Goal: Information Seeking & Learning: Compare options

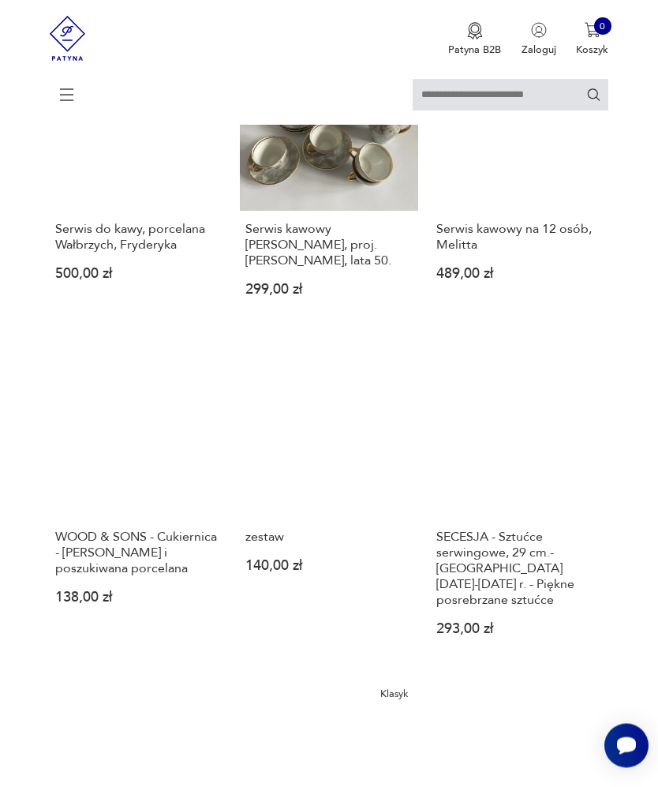
scroll to position [1235, 0]
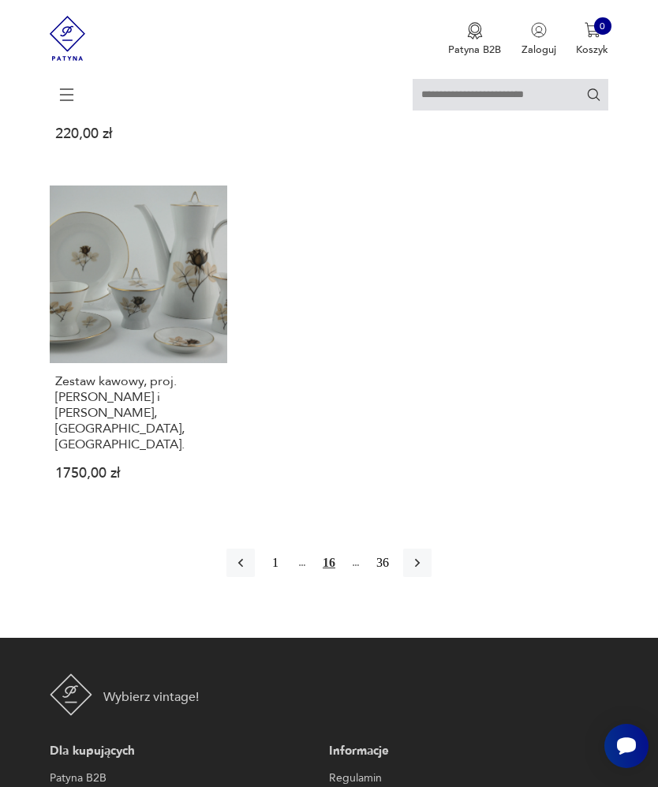
click at [432, 577] on button "button" at bounding box center [417, 563] width 28 height 28
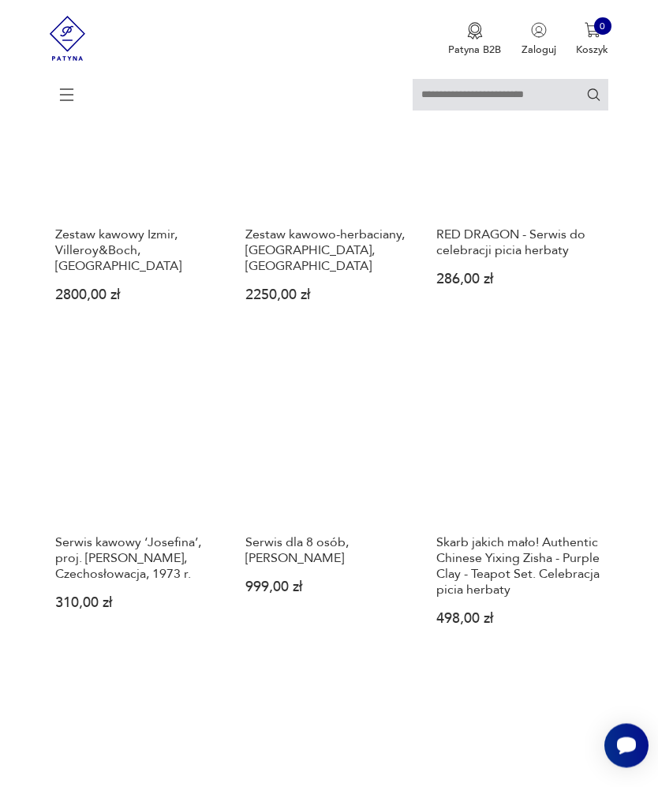
scroll to position [851, 0]
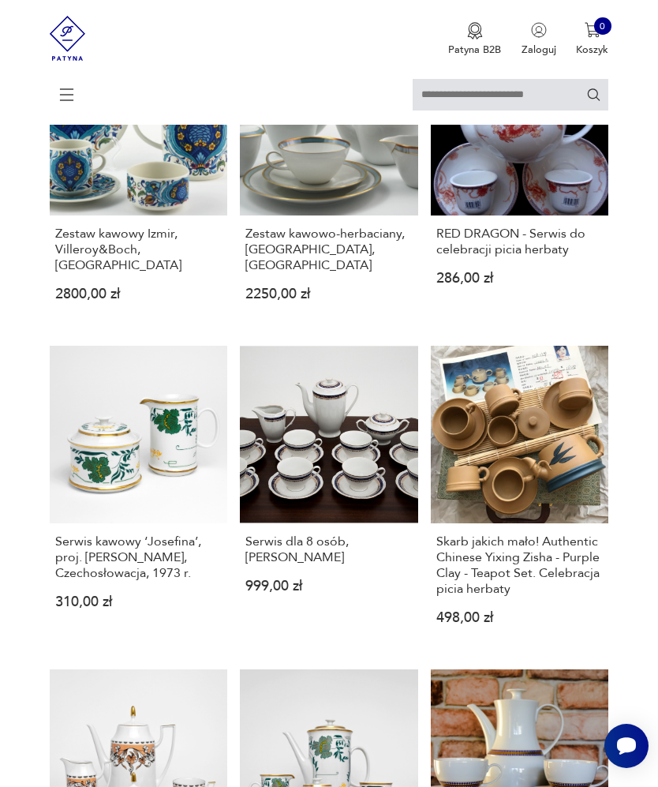
click at [351, 533] on link "Serwis dla 8 osób, Ćmielów 999,00 zł" at bounding box center [329, 497] width 178 height 303
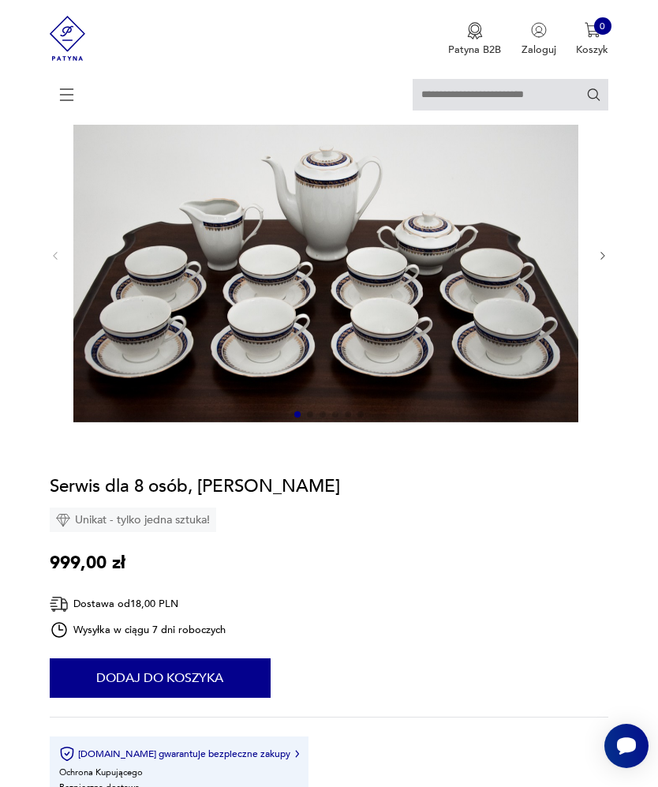
scroll to position [135, 0]
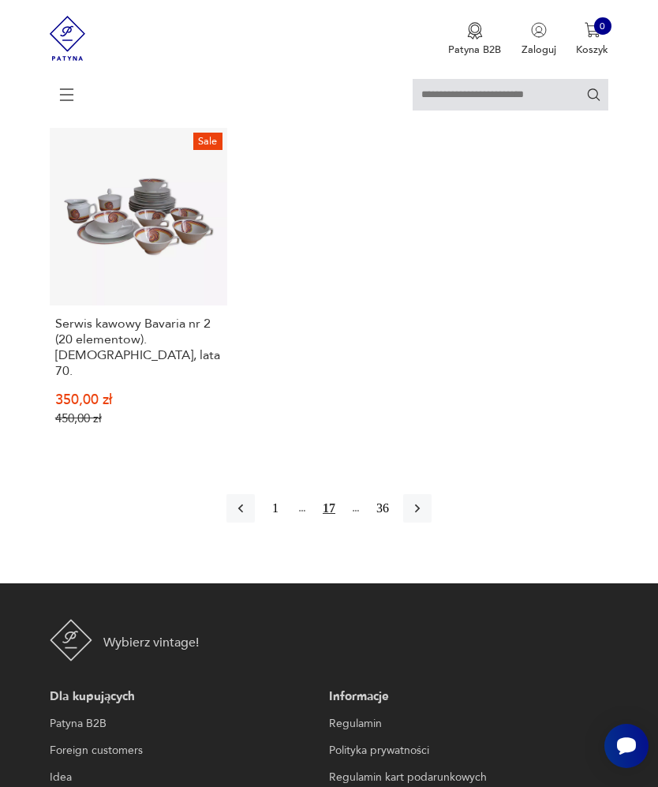
scroll to position [2076, 0]
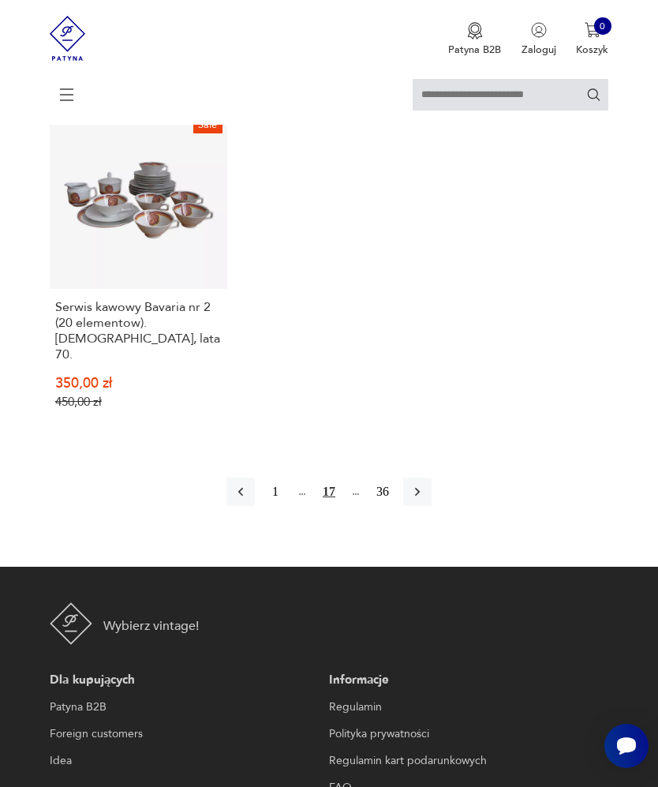
click at [426, 500] on icon "button" at bounding box center [418, 492] width 16 height 16
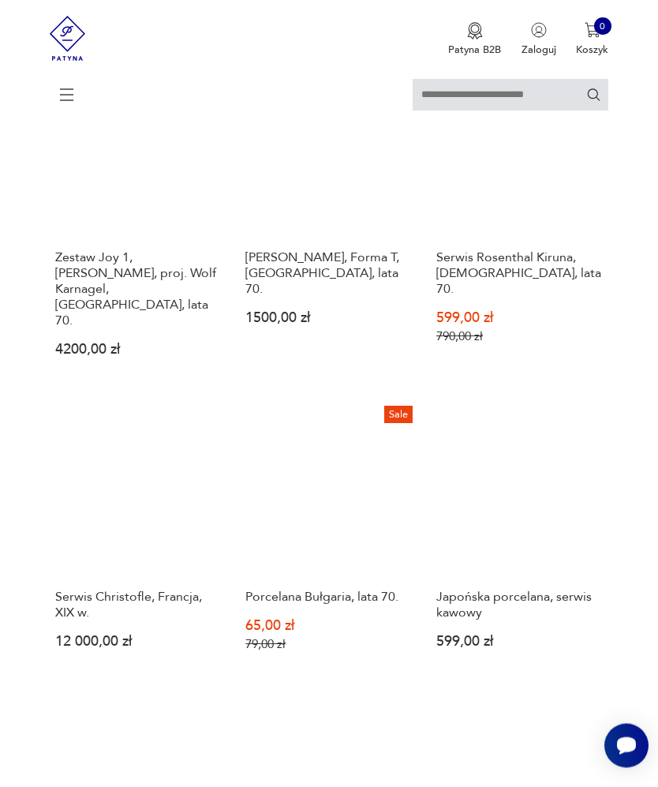
scroll to position [1523, 0]
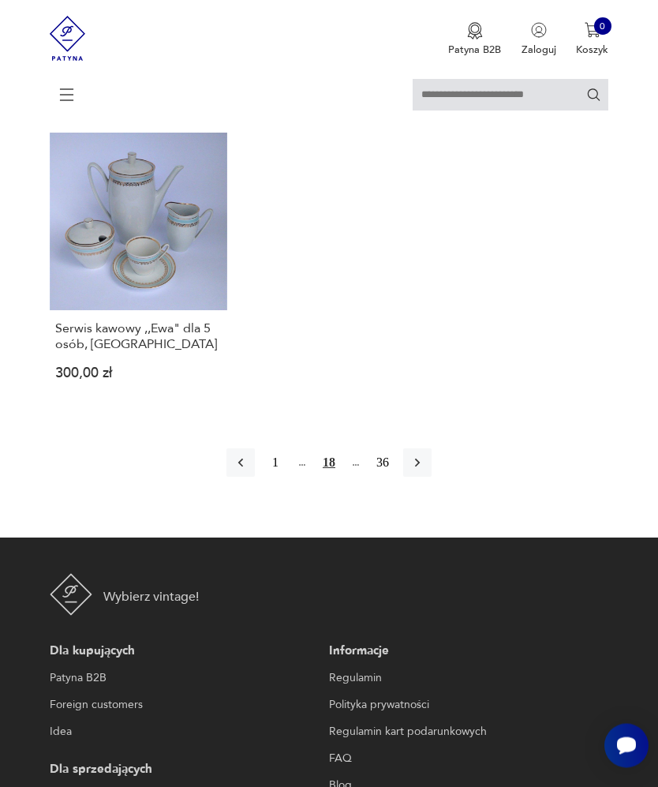
click at [426, 471] on icon "button" at bounding box center [418, 464] width 16 height 16
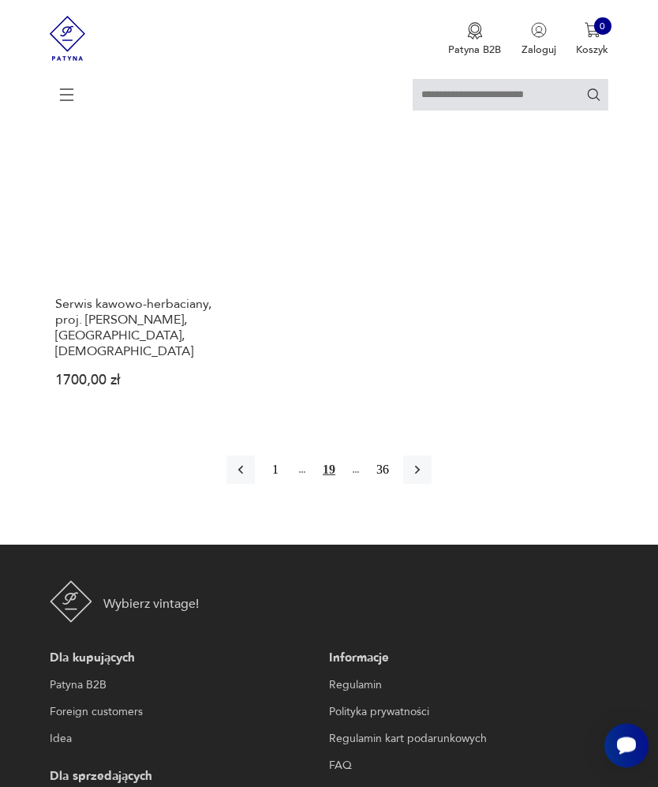
scroll to position [2013, 0]
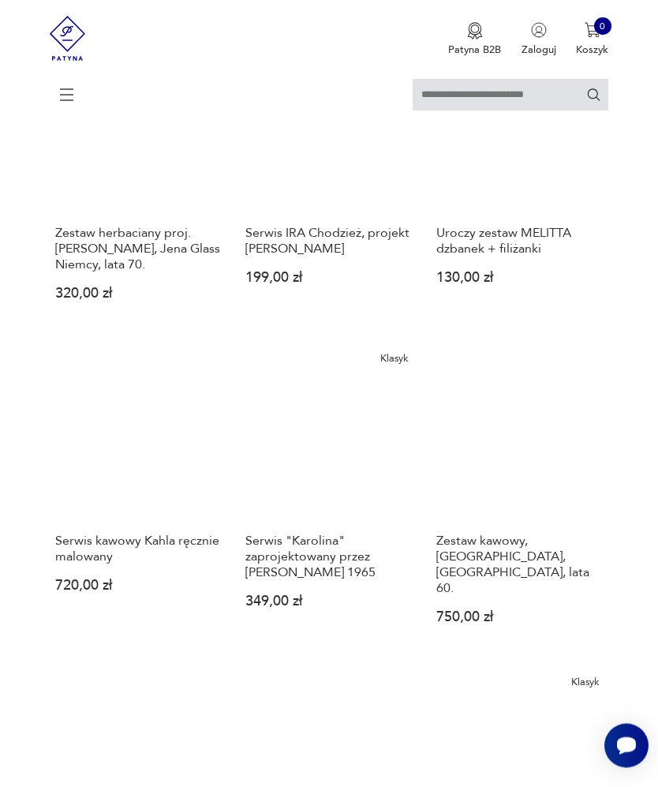
scroll to position [290, 0]
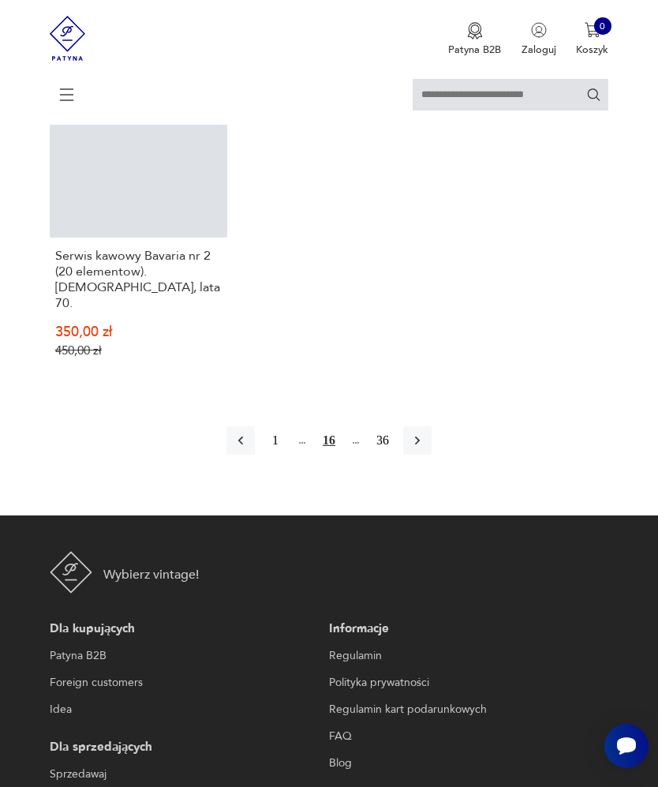
scroll to position [204, 0]
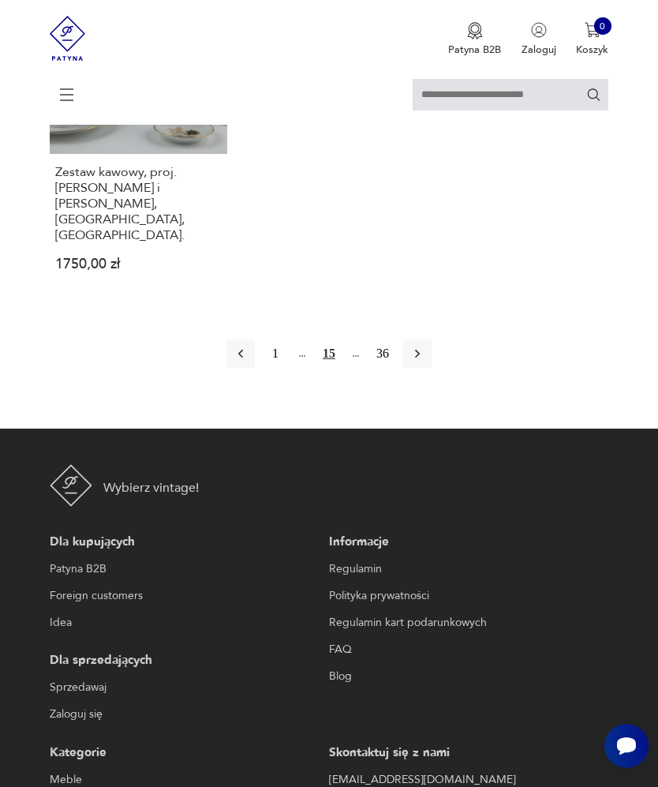
scroll to position [204, 0]
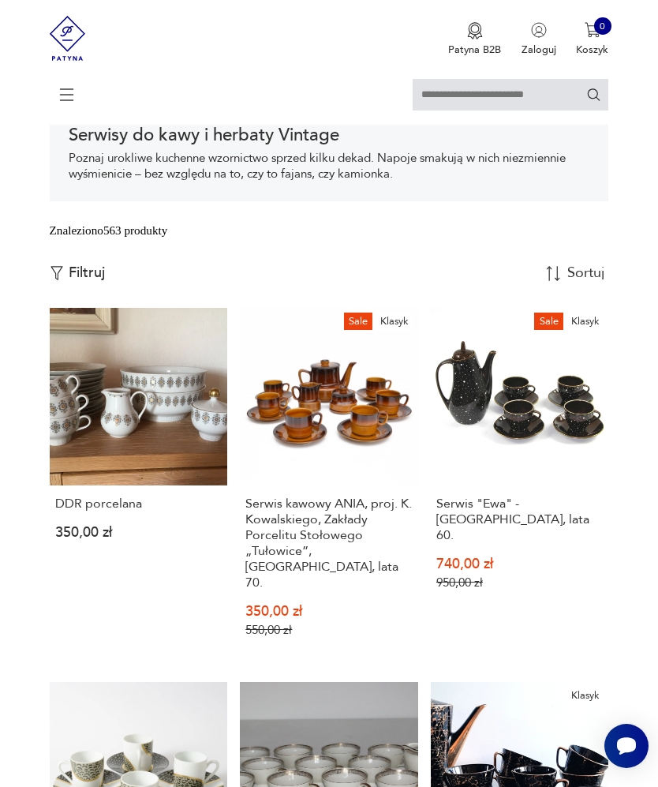
scroll to position [290, 0]
